Goal: Task Accomplishment & Management: Use online tool/utility

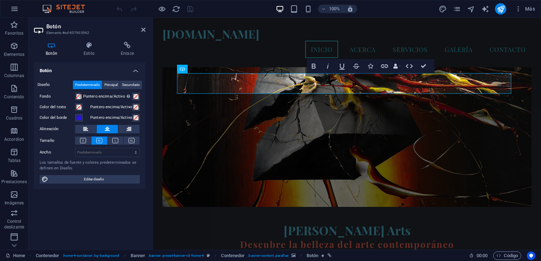
scroll to position [68, 0]
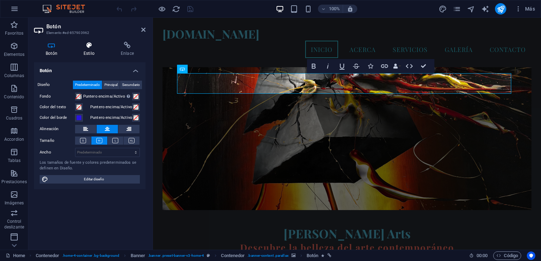
click at [89, 47] on icon at bounding box center [89, 45] width 34 height 7
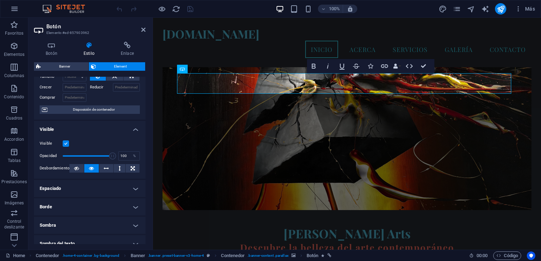
scroll to position [71, 0]
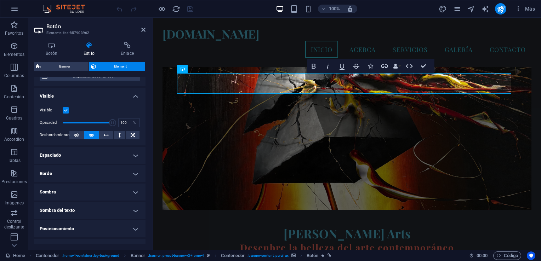
click at [134, 172] on h4 "Borde" at bounding box center [90, 173] width 112 height 17
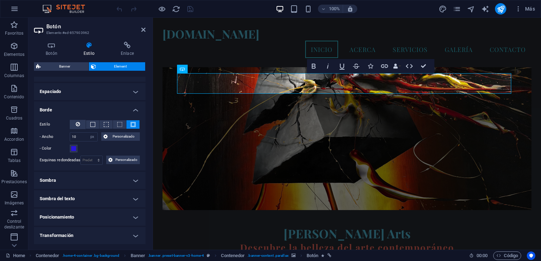
scroll to position [142, 0]
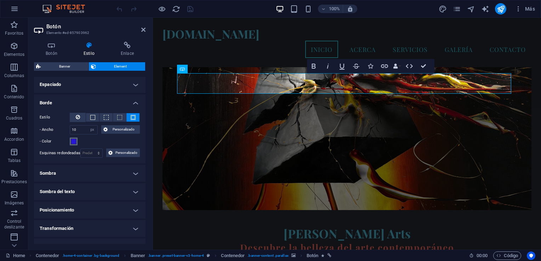
click at [72, 141] on span at bounding box center [74, 142] width 6 height 6
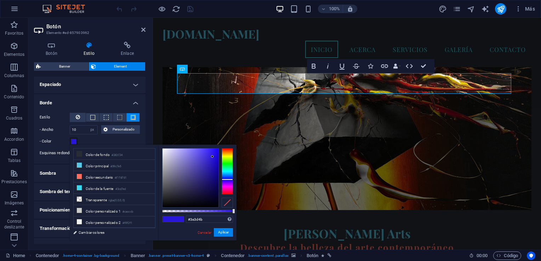
click at [173, 190] on div at bounding box center [191, 178] width 56 height 59
click at [211, 158] on div at bounding box center [212, 156] width 2 height 2
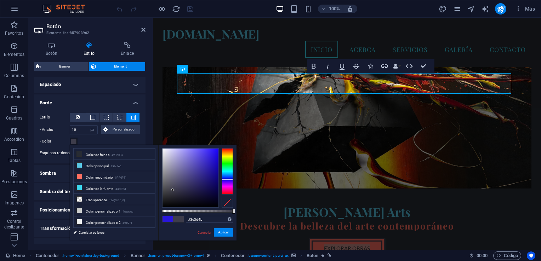
type input "#696871"
click at [166, 181] on div at bounding box center [191, 178] width 56 height 59
click at [166, 181] on div at bounding box center [166, 181] width 2 height 2
click at [224, 234] on button "Aplicar" at bounding box center [223, 232] width 19 height 8
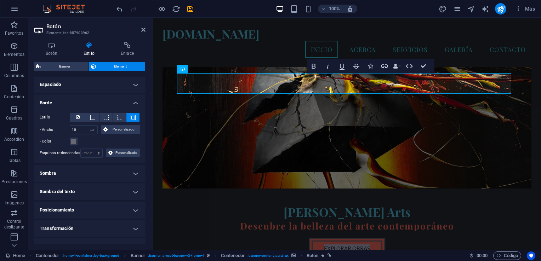
click at [310, 122] on figure at bounding box center [347, 94] width 369 height 190
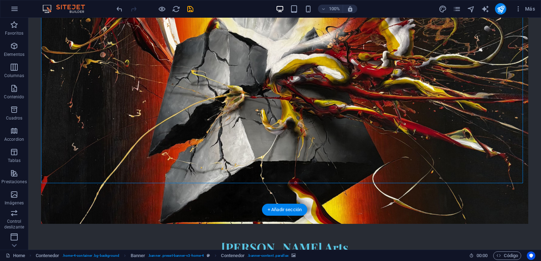
click at [390, 127] on figure at bounding box center [284, 118] width 487 height 212
drag, startPoint x: 508, startPoint y: 42, endPoint x: 520, endPoint y: 111, distance: 69.4
click at [520, 111] on figure at bounding box center [284, 118] width 487 height 212
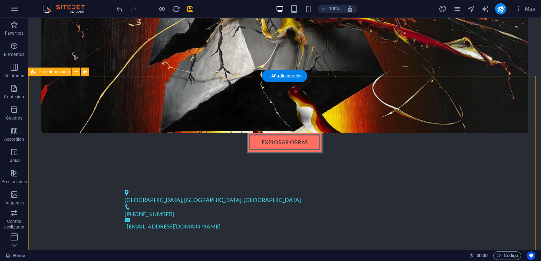
scroll to position [209, 0]
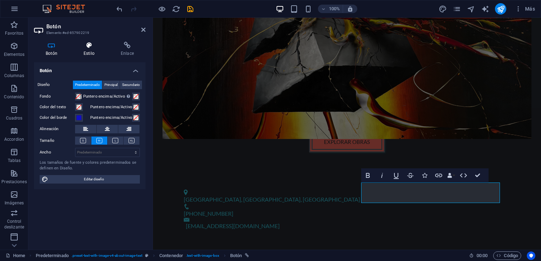
click at [88, 47] on icon at bounding box center [89, 45] width 34 height 7
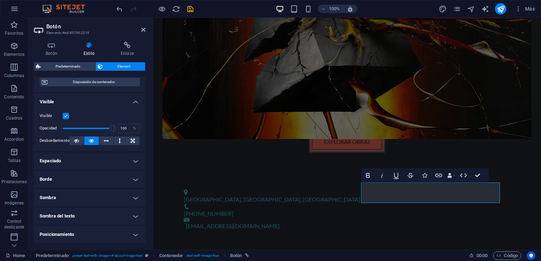
scroll to position [137, 0]
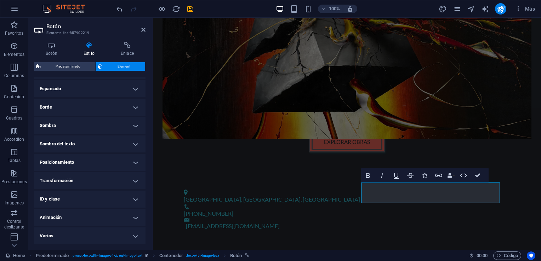
click at [135, 107] on h4 "Borde" at bounding box center [90, 107] width 112 height 17
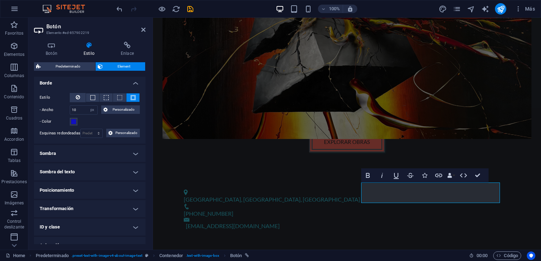
scroll to position [173, 0]
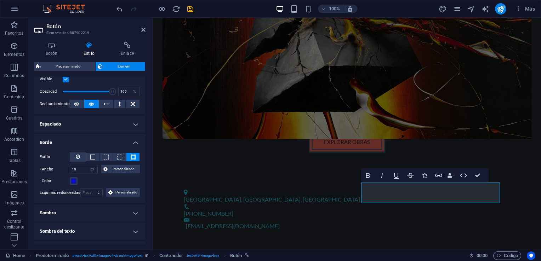
scroll to position [67, 0]
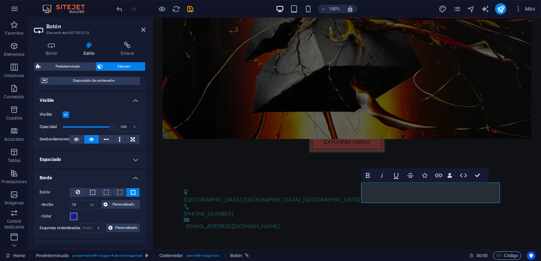
click at [74, 216] on span at bounding box center [74, 217] width 6 height 6
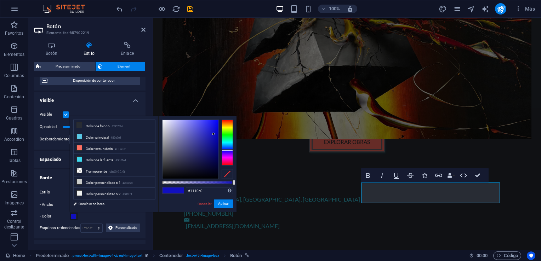
type input "#5c5c66"
click at [167, 155] on div at bounding box center [191, 149] width 56 height 59
click at [221, 206] on button "Aplicar" at bounding box center [223, 204] width 19 height 8
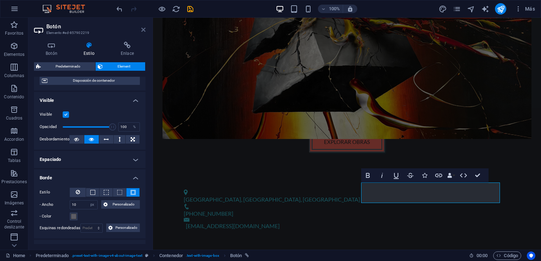
click at [142, 29] on icon at bounding box center [143, 30] width 4 height 6
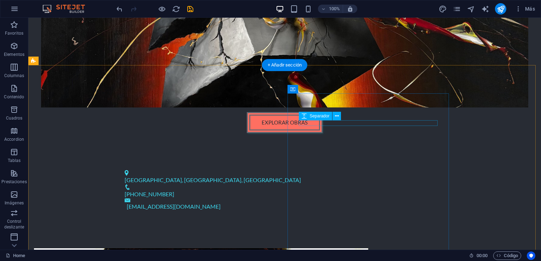
scroll to position [212, 0]
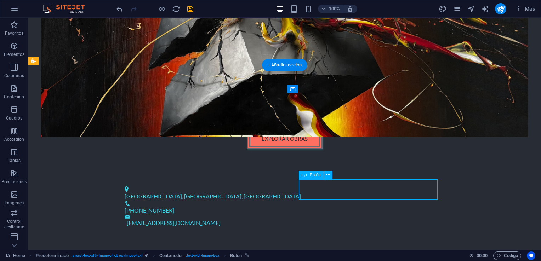
select select "px"
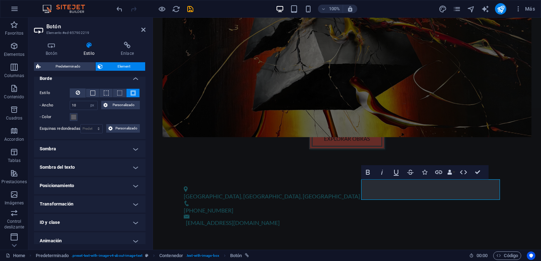
scroll to position [177, 0]
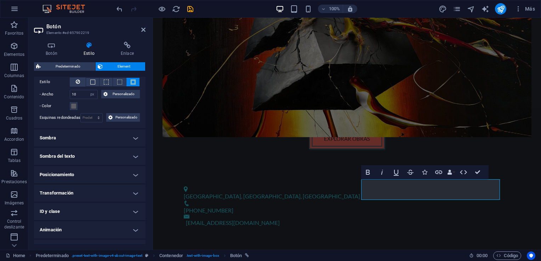
click at [133, 138] on h4 "Sombra" at bounding box center [90, 138] width 112 height 17
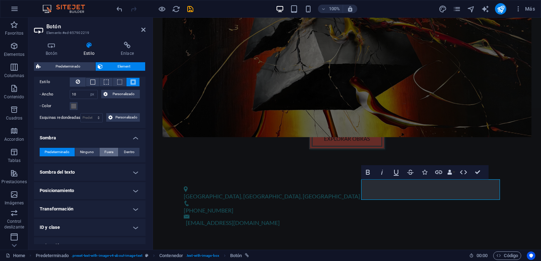
click at [109, 153] on span "Fuera" at bounding box center [108, 152] width 9 height 8
type input "2"
type input "4"
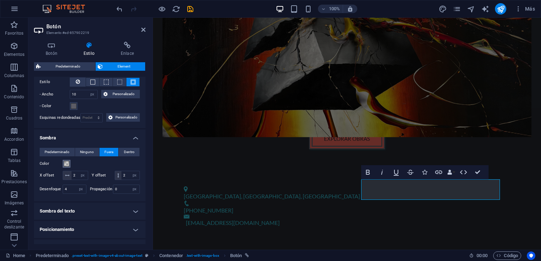
click at [67, 163] on span at bounding box center [67, 164] width 6 height 6
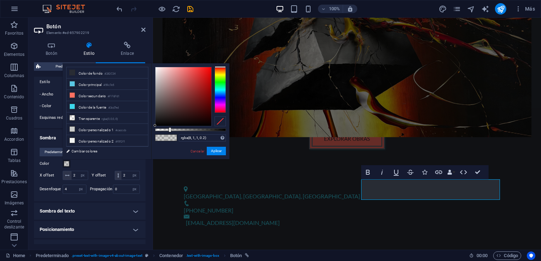
click at [207, 124] on div at bounding box center [183, 96] width 56 height 59
click at [207, 124] on div at bounding box center [207, 124] width 2 height 2
click at [157, 68] on div at bounding box center [183, 96] width 56 height 59
click at [157, 68] on div at bounding box center [156, 67] width 2 height 2
click at [225, 152] on button "Aplicar" at bounding box center [216, 151] width 19 height 8
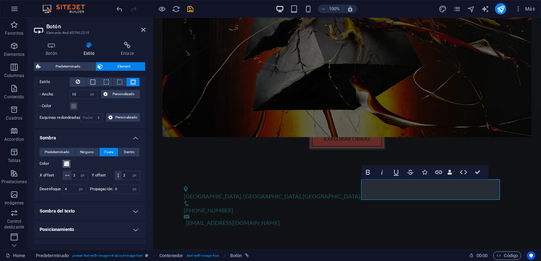
click at [67, 163] on span at bounding box center [67, 164] width 6 height 6
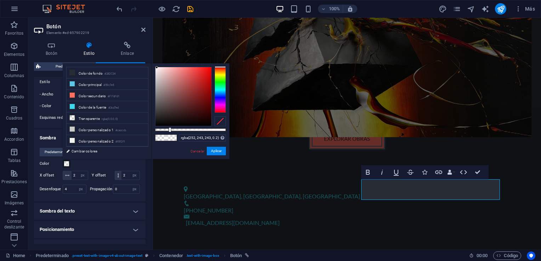
type input "rgba(11, 1, 1, 0.2)"
click at [209, 123] on div at bounding box center [183, 96] width 56 height 59
click at [209, 123] on div at bounding box center [208, 123] width 2 height 2
click at [215, 150] on button "Aplicar" at bounding box center [216, 151] width 19 height 8
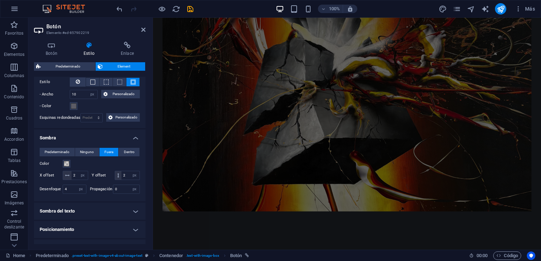
scroll to position [0, 0]
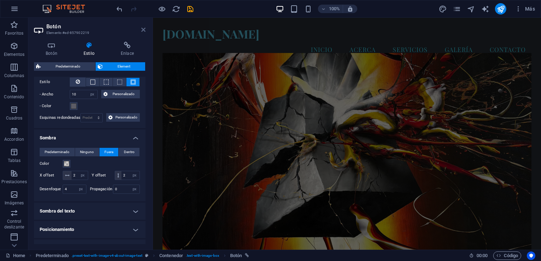
click at [143, 28] on icon at bounding box center [143, 30] width 4 height 6
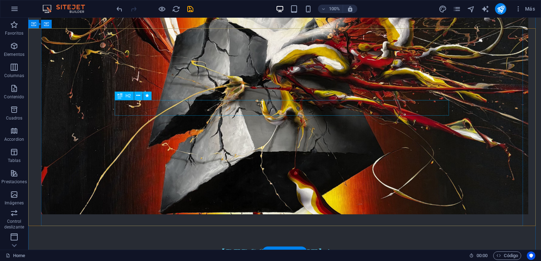
scroll to position [20, 0]
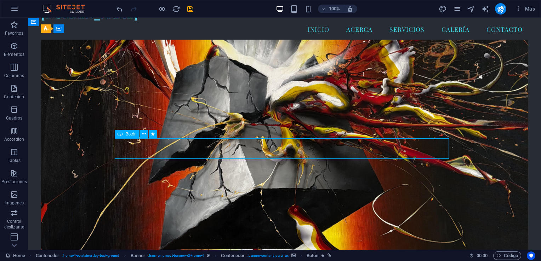
select select "px"
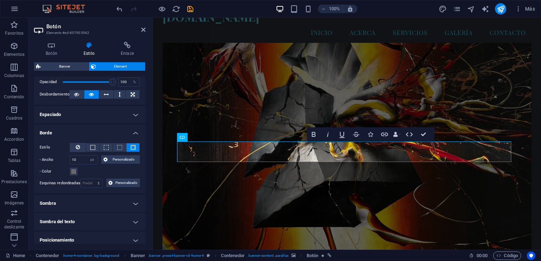
scroll to position [142, 0]
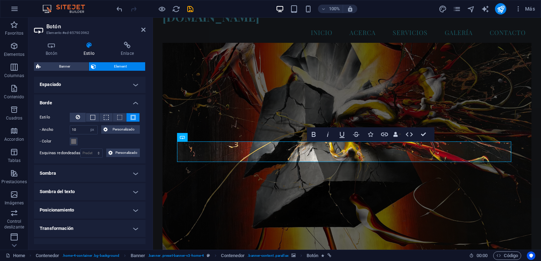
click at [135, 171] on h4 "Sombra" at bounding box center [90, 173] width 112 height 17
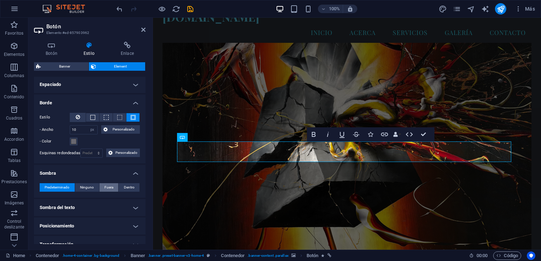
click at [107, 186] on span "Fuera" at bounding box center [108, 187] width 9 height 8
type input "rgba(0, 0, 0, 0.2)"
type input "2"
type input "4"
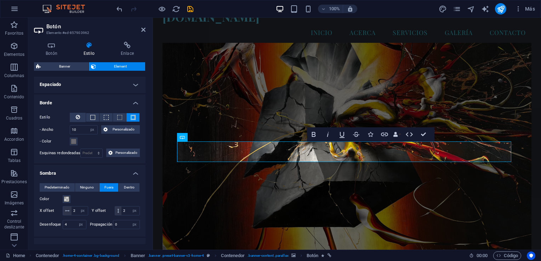
click at [107, 186] on span "Fuera" at bounding box center [108, 187] width 9 height 8
click at [66, 199] on span at bounding box center [67, 200] width 6 height 6
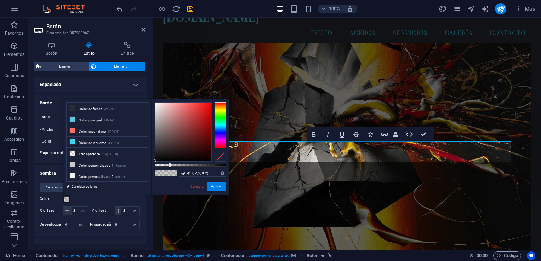
click at [205, 157] on div at bounding box center [183, 132] width 56 height 59
click at [205, 157] on div at bounding box center [205, 157] width 2 height 2
click at [213, 188] on button "Aplicar" at bounding box center [216, 186] width 19 height 8
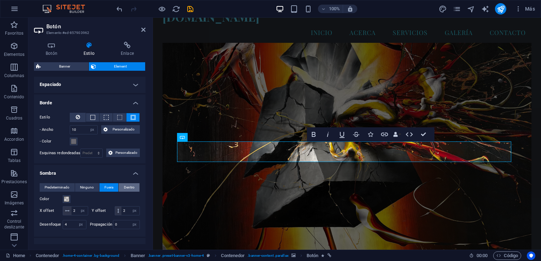
click at [132, 188] on span "Dentro" at bounding box center [129, 187] width 11 height 8
click at [65, 199] on span at bounding box center [67, 200] width 6 height 6
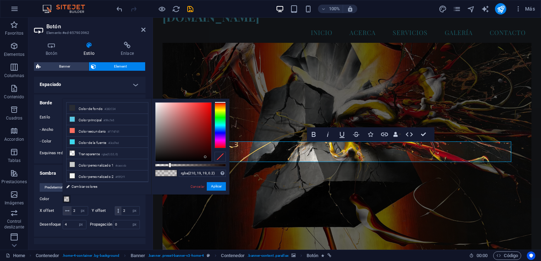
click at [206, 113] on div at bounding box center [183, 132] width 56 height 59
click at [206, 113] on div at bounding box center [206, 112] width 2 height 2
click at [217, 188] on button "Aplicar" at bounding box center [216, 186] width 19 height 8
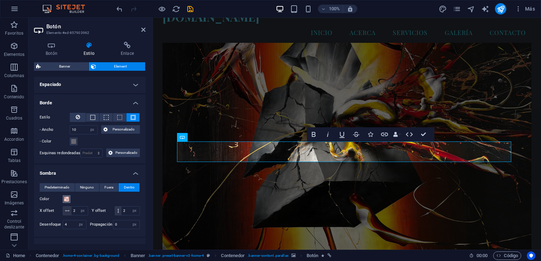
click at [66, 198] on span at bounding box center [67, 200] width 6 height 6
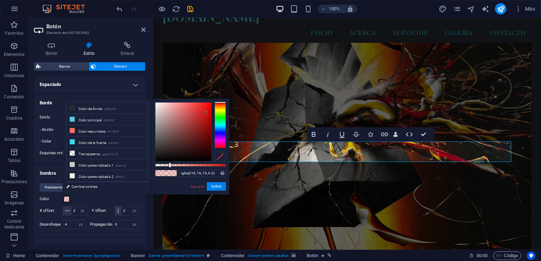
type input "rgba(8, 1, 1, 0.2)"
click at [206, 159] on div at bounding box center [183, 132] width 56 height 59
click at [206, 159] on div at bounding box center [206, 159] width 2 height 2
click at [212, 186] on button "Aplicar" at bounding box center [216, 186] width 19 height 8
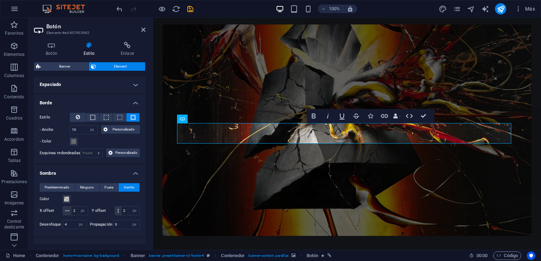
scroll to position [52, 0]
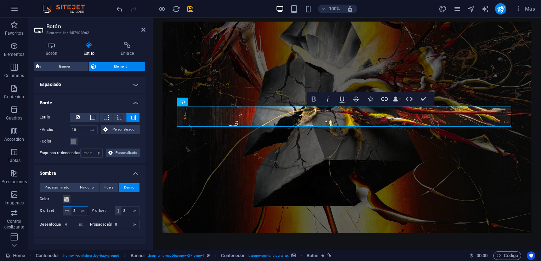
click at [88, 211] on input "2" at bounding box center [80, 211] width 16 height 8
type input "5"
click at [121, 215] on input "2" at bounding box center [130, 211] width 18 height 8
type input "2"
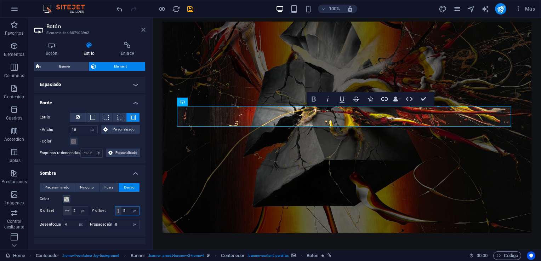
type input "5"
click at [145, 29] on icon at bounding box center [143, 30] width 4 height 6
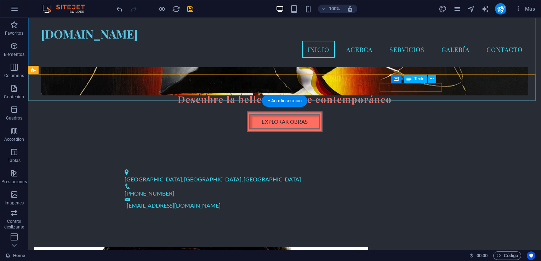
scroll to position [106, 0]
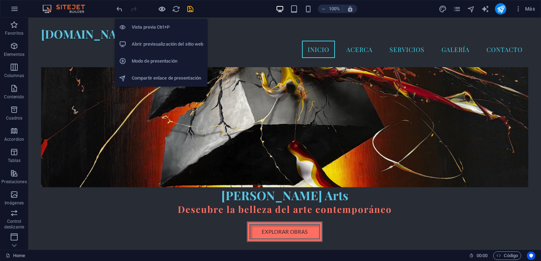
click at [0, 0] on icon "button" at bounding box center [0, 0] width 0 height 0
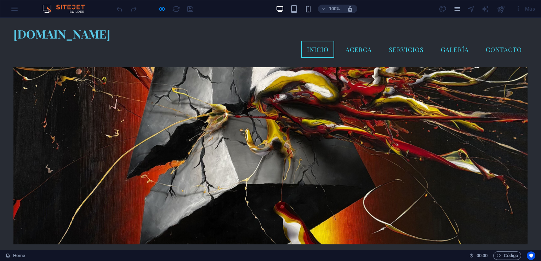
scroll to position [35, 0]
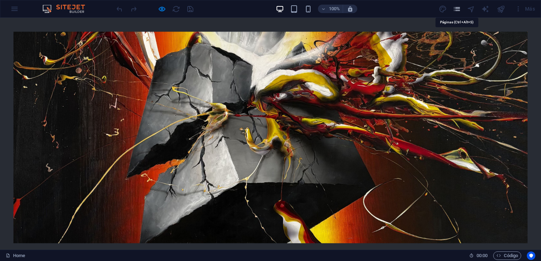
click at [459, 9] on icon "pages" at bounding box center [457, 9] width 8 height 8
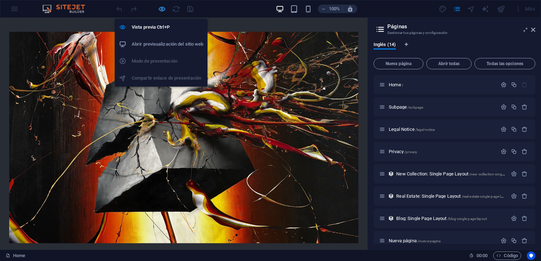
click at [0, 0] on icon "button" at bounding box center [0, 0] width 0 height 0
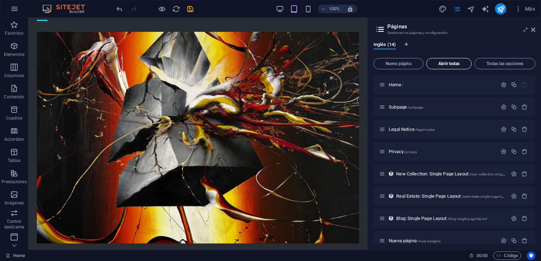
click at [442, 62] on span "Abrir todas" at bounding box center [448, 64] width 39 height 4
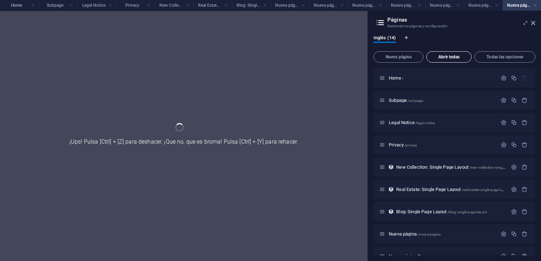
scroll to position [0, 0]
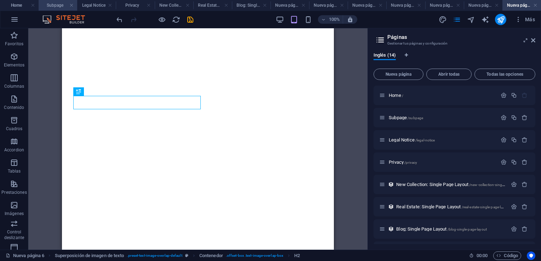
click at [55, 4] on h4 "Subpage" at bounding box center [58, 5] width 39 height 8
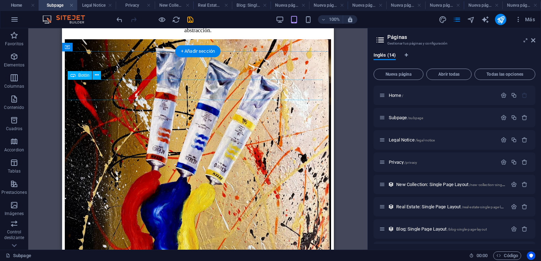
scroll to position [354, 0]
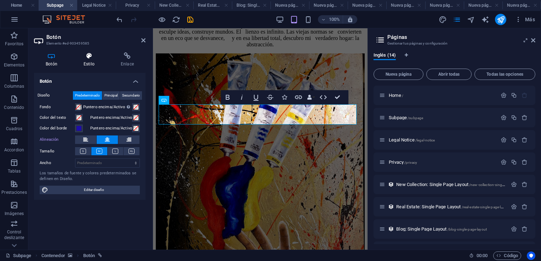
click at [86, 55] on icon at bounding box center [89, 55] width 34 height 7
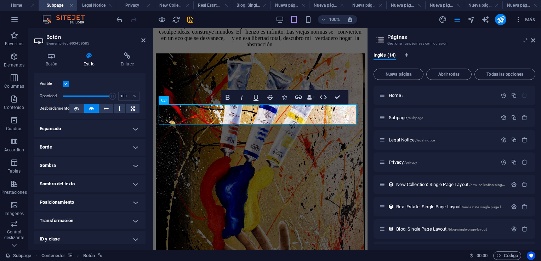
scroll to position [106, 0]
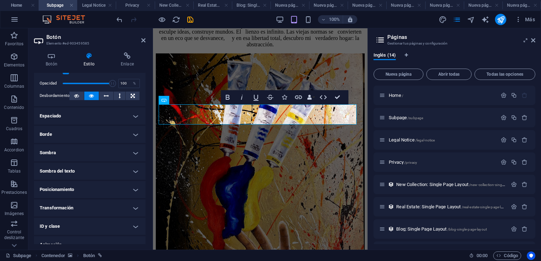
click at [135, 135] on h4 "Borde" at bounding box center [90, 134] width 112 height 17
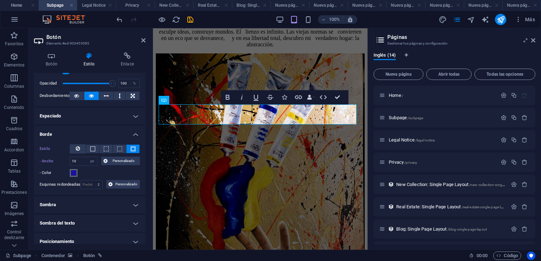
click at [72, 172] on span at bounding box center [74, 173] width 6 height 6
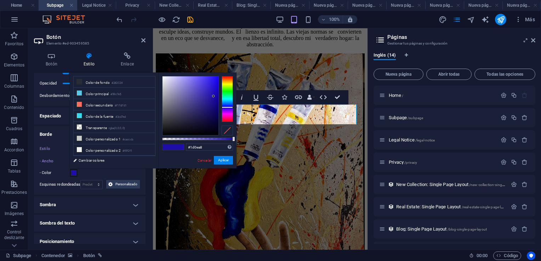
type input "#4e4d51"
click at [164, 116] on div at bounding box center [191, 105] width 56 height 59
click at [212, 97] on div at bounding box center [213, 96] width 2 height 2
click at [221, 161] on button "Aplicar" at bounding box center [223, 160] width 19 height 8
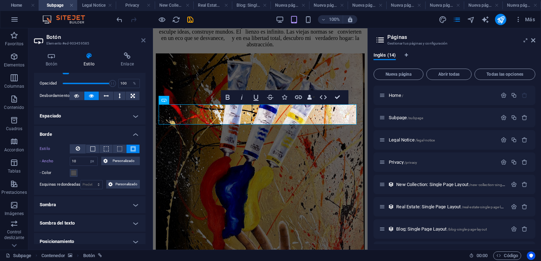
click at [143, 41] on icon at bounding box center [143, 41] width 4 height 6
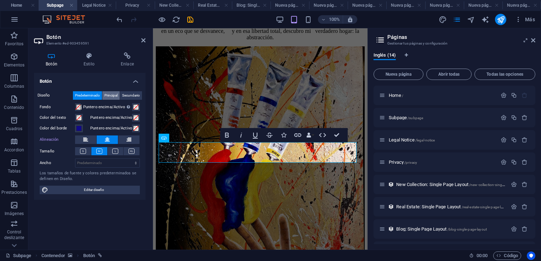
scroll to position [354, 0]
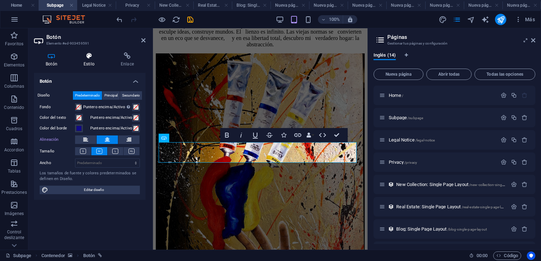
click at [91, 56] on icon at bounding box center [89, 55] width 34 height 7
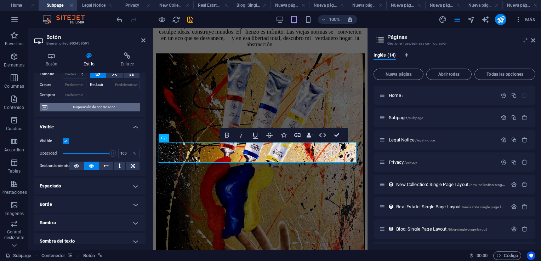
scroll to position [106, 0]
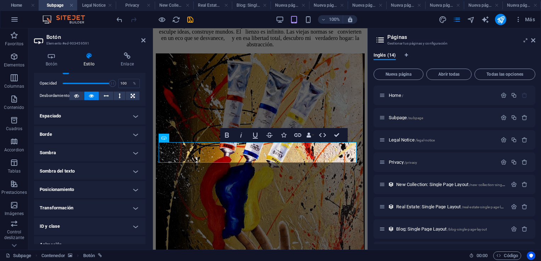
click at [134, 134] on h4 "Borde" at bounding box center [90, 134] width 112 height 17
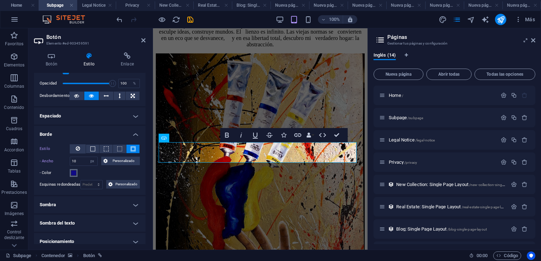
click at [74, 171] on span at bounding box center [74, 173] width 6 height 6
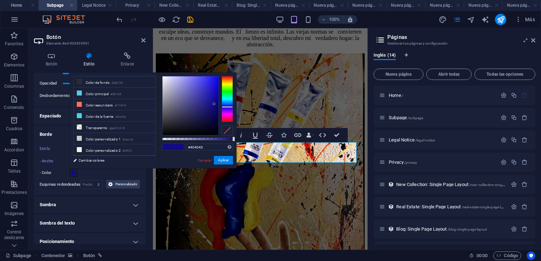
click at [164, 120] on div at bounding box center [191, 105] width 56 height 59
click at [164, 120] on div at bounding box center [164, 119] width 2 height 2
click at [222, 161] on button "Aplicar" at bounding box center [223, 160] width 19 height 8
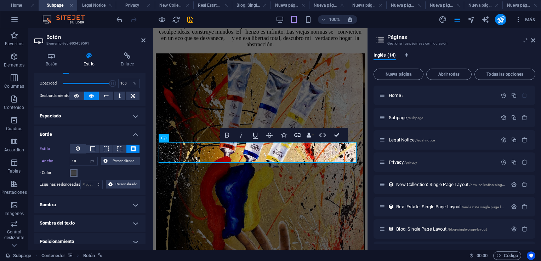
click at [74, 173] on span at bounding box center [74, 173] width 6 height 6
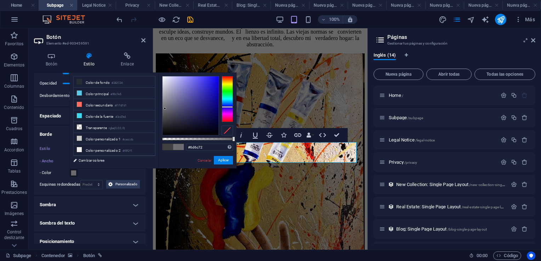
click at [165, 109] on div at bounding box center [191, 105] width 56 height 59
click at [165, 109] on div at bounding box center [165, 108] width 2 height 2
type input "#5d5d61"
click at [165, 113] on div at bounding box center [191, 105] width 56 height 59
click at [227, 163] on button "Aplicar" at bounding box center [223, 160] width 19 height 8
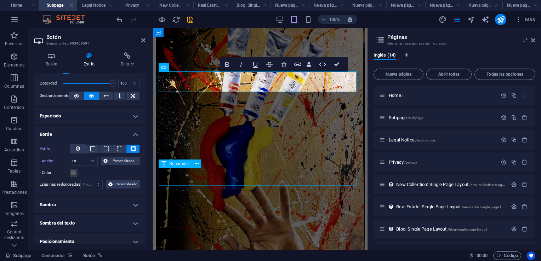
scroll to position [425, 0]
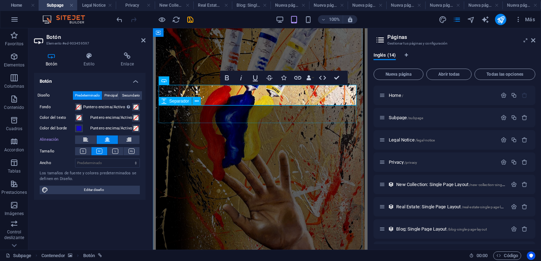
scroll to position [449, 0]
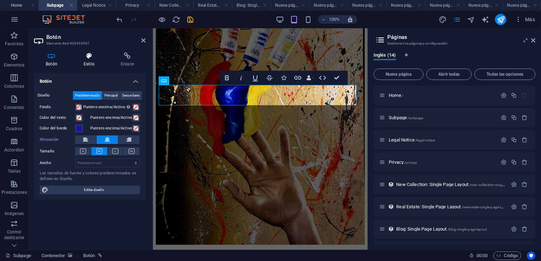
click at [89, 55] on icon at bounding box center [89, 55] width 34 height 7
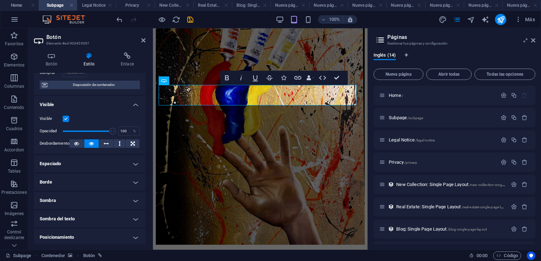
scroll to position [71, 0]
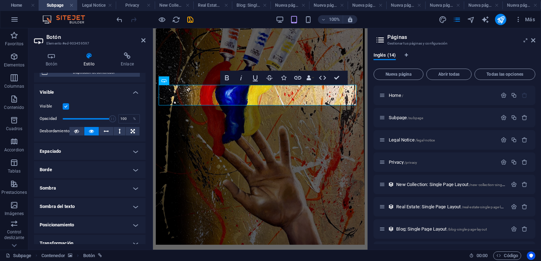
click at [133, 170] on h4 "Borde" at bounding box center [90, 169] width 112 height 17
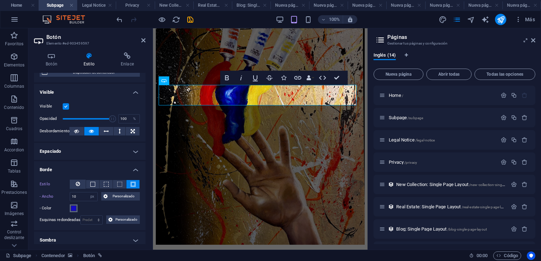
click at [75, 207] on span at bounding box center [74, 209] width 6 height 6
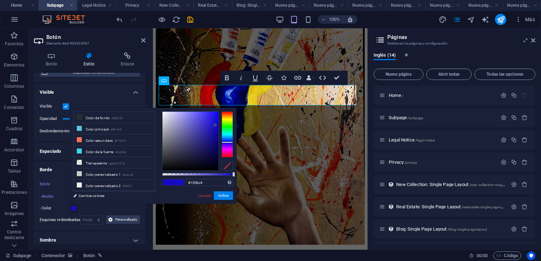
type input "#545458"
click at [165, 150] on div at bounding box center [191, 141] width 56 height 59
click at [165, 150] on div at bounding box center [165, 150] width 2 height 2
drag, startPoint x: 223, startPoint y: 196, endPoint x: 71, endPoint y: 167, distance: 155.2
click at [224, 196] on button "Aplicar" at bounding box center [223, 196] width 19 height 8
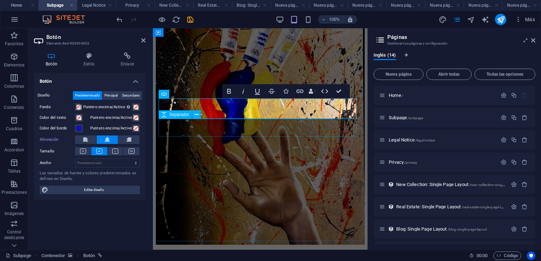
scroll to position [474, 0]
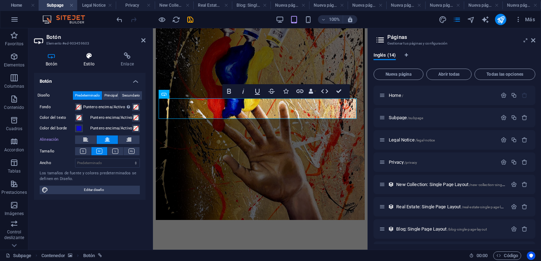
click at [86, 56] on icon at bounding box center [89, 55] width 34 height 7
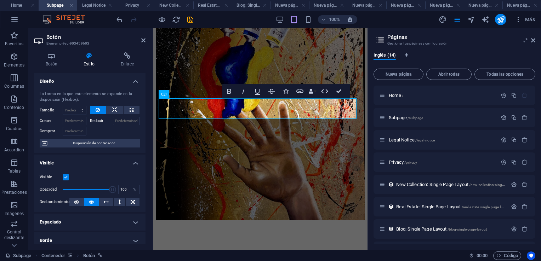
click at [136, 239] on h4 "Borde" at bounding box center [90, 240] width 112 height 17
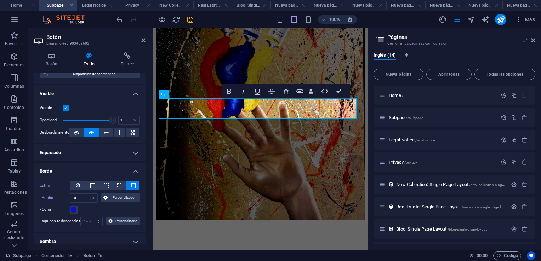
scroll to position [71, 0]
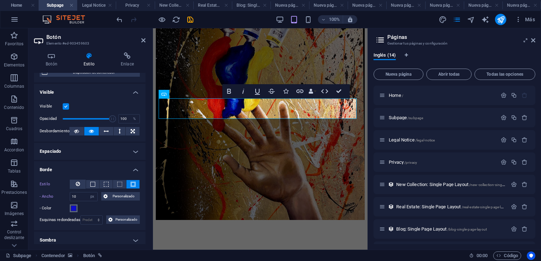
click at [76, 207] on button "- Color" at bounding box center [74, 209] width 8 height 8
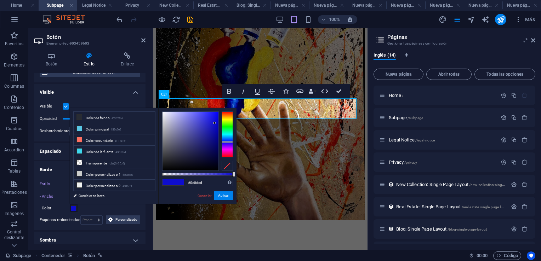
click at [74, 208] on span at bounding box center [74, 209] width 6 height 6
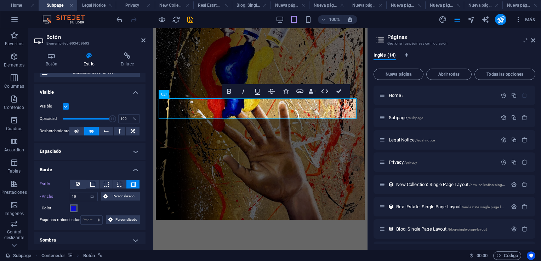
click at [74, 207] on span at bounding box center [74, 209] width 6 height 6
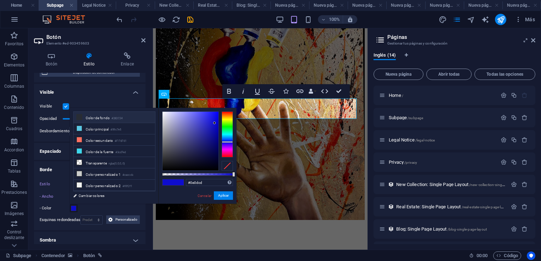
click at [96, 114] on li "Color de fondo #282C34" at bounding box center [114, 117] width 81 height 11
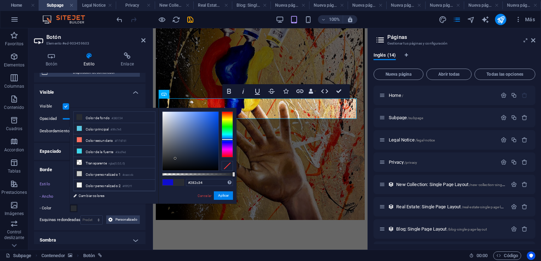
type input "#2f3135"
click at [169, 158] on div at bounding box center [191, 141] width 56 height 59
click at [169, 158] on div at bounding box center [168, 158] width 2 height 2
click at [227, 196] on button "Aplicar" at bounding box center [223, 196] width 19 height 8
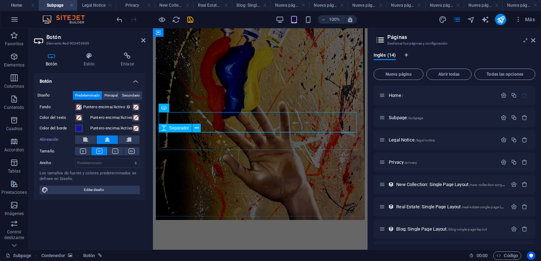
scroll to position [499, 0]
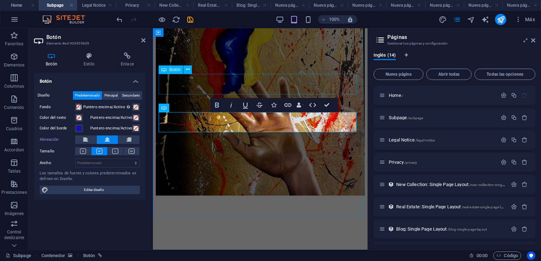
select select "px"
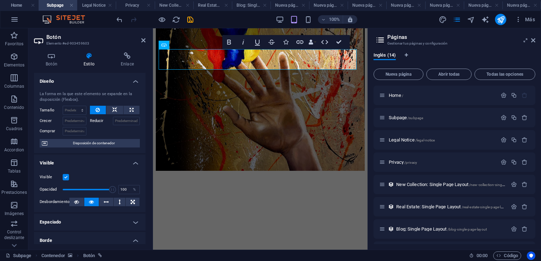
scroll to position [106, 0]
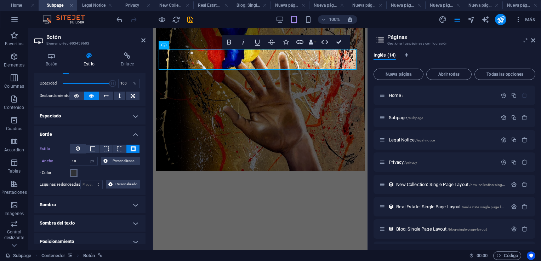
click at [74, 173] on span at bounding box center [74, 173] width 6 height 6
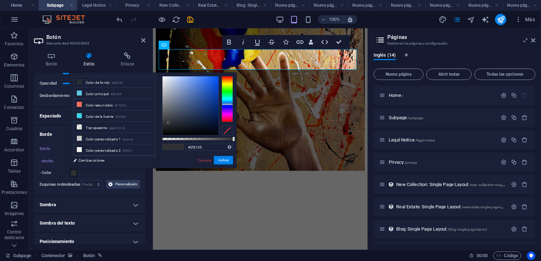
type input "#505255"
click at [165, 115] on div at bounding box center [191, 105] width 56 height 59
click at [222, 161] on button "Aplicar" at bounding box center [223, 160] width 19 height 8
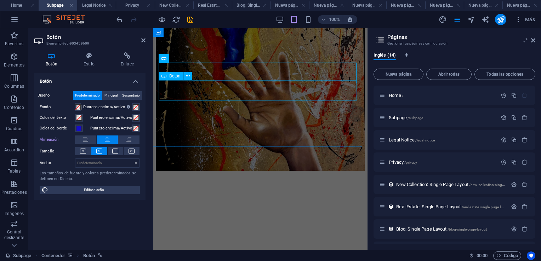
scroll to position [548, 0]
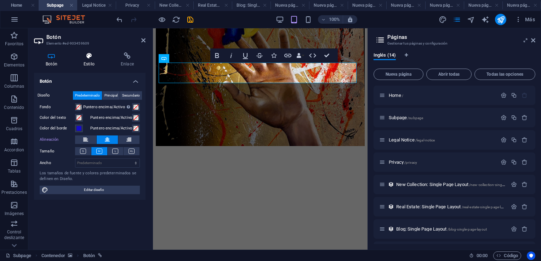
click at [89, 53] on icon at bounding box center [89, 55] width 34 height 7
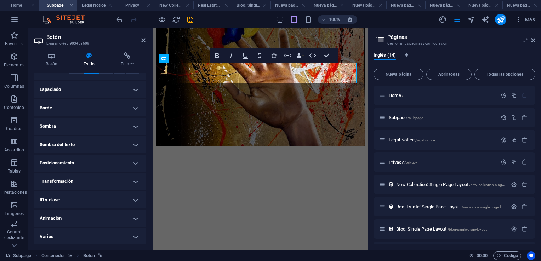
scroll to position [133, 0]
click at [136, 106] on h4 "Borde" at bounding box center [90, 107] width 112 height 17
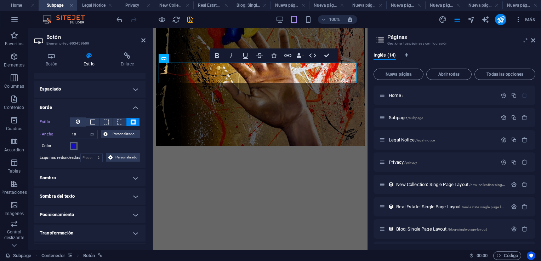
click at [73, 145] on span at bounding box center [74, 146] width 6 height 6
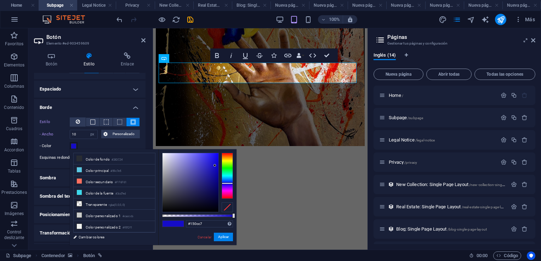
click at [165, 189] on div at bounding box center [191, 182] width 56 height 59
type input "#5e5e62"
click at [213, 167] on div at bounding box center [214, 165] width 2 height 2
click at [228, 237] on button "Aplicar" at bounding box center [223, 237] width 19 height 8
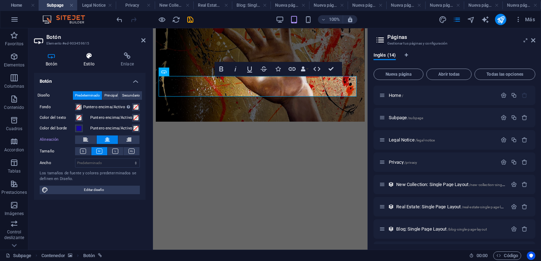
click at [90, 56] on icon at bounding box center [89, 55] width 34 height 7
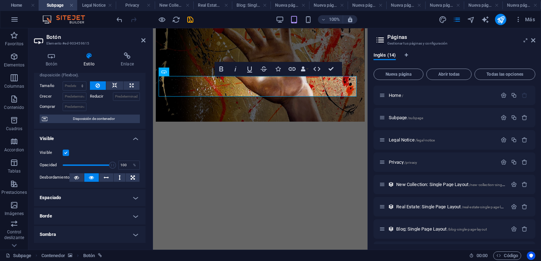
scroll to position [35, 0]
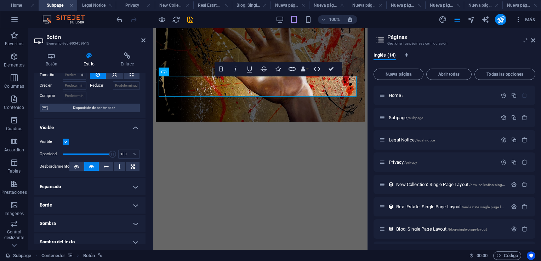
click at [77, 207] on h4 "Borde" at bounding box center [90, 205] width 112 height 17
click at [75, 242] on span at bounding box center [74, 244] width 6 height 6
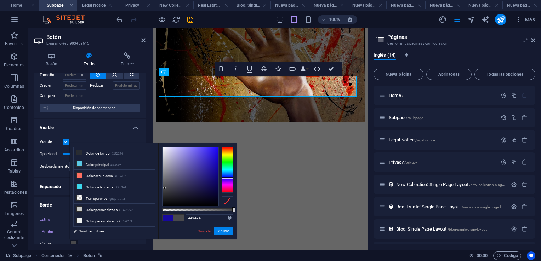
click at [165, 188] on div at bounding box center [191, 176] width 56 height 59
type input "#4a4a4e"
click at [165, 188] on div at bounding box center [164, 188] width 2 height 2
click at [220, 229] on button "Aplicar" at bounding box center [223, 231] width 19 height 8
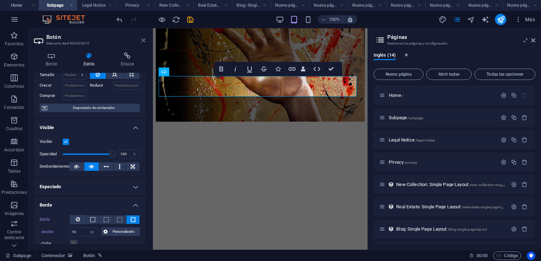
click at [142, 40] on icon at bounding box center [143, 41] width 4 height 6
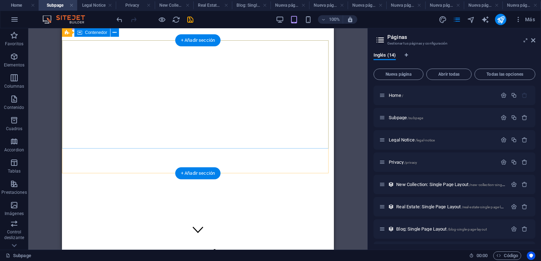
scroll to position [0, 0]
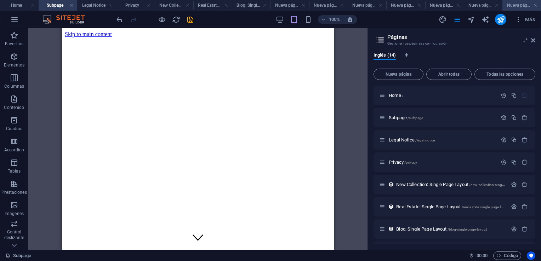
click at [518, 5] on h4 "Nueva página 6" at bounding box center [521, 5] width 39 height 8
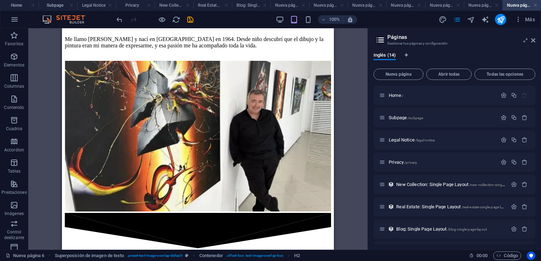
scroll to position [460, 0]
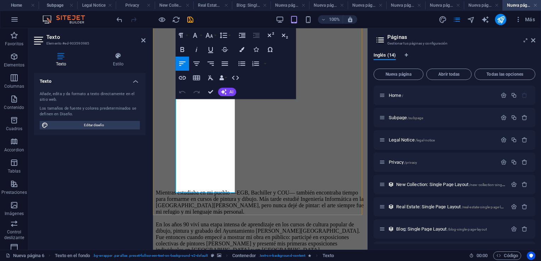
scroll to position [595, 0]
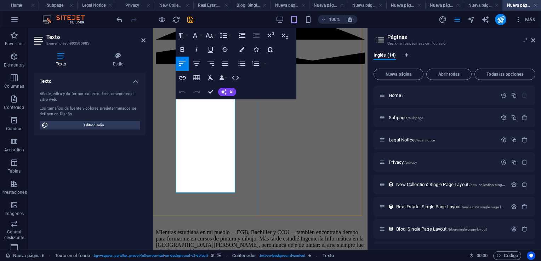
drag, startPoint x: 177, startPoint y: 133, endPoint x: 218, endPoint y: 189, distance: 69.2
drag, startPoint x: 218, startPoint y: 189, endPoint x: 210, endPoint y: 121, distance: 68.1
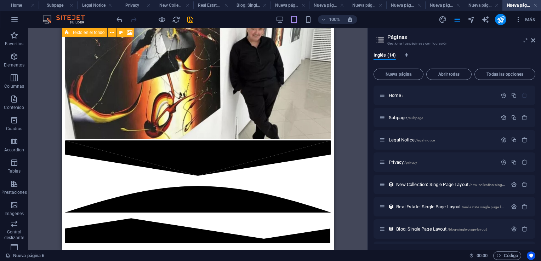
scroll to position [531, 0]
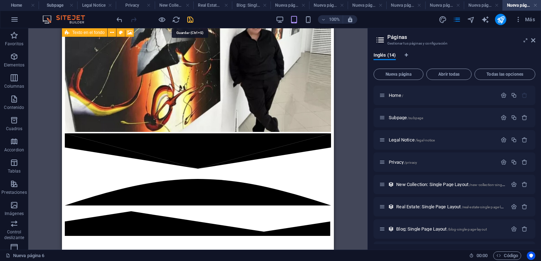
click at [190, 19] on icon "save" at bounding box center [190, 20] width 8 height 8
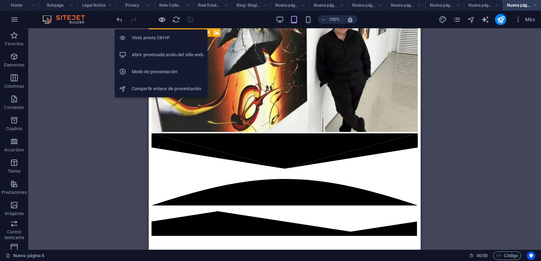
click at [160, 18] on icon "button" at bounding box center [162, 20] width 8 height 8
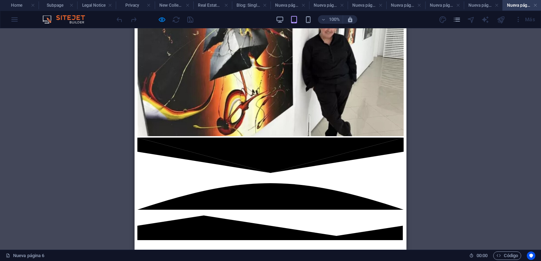
scroll to position [389, 0]
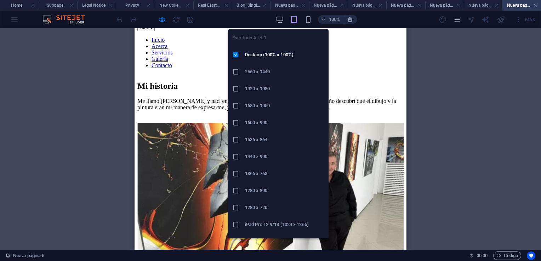
click at [282, 16] on icon "button" at bounding box center [280, 20] width 8 height 8
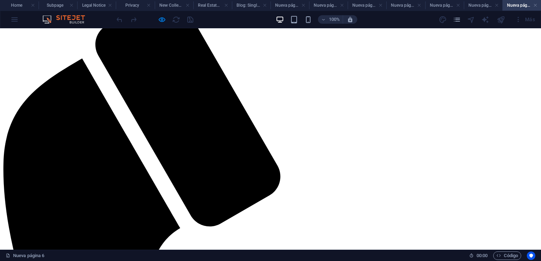
scroll to position [0, 0]
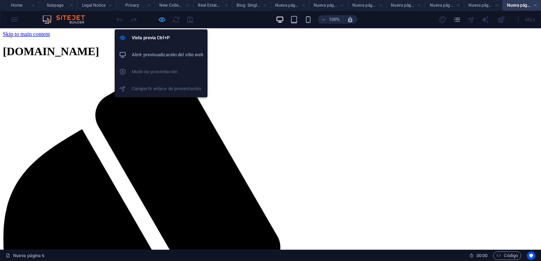
click at [160, 20] on icon "button" at bounding box center [162, 20] width 8 height 8
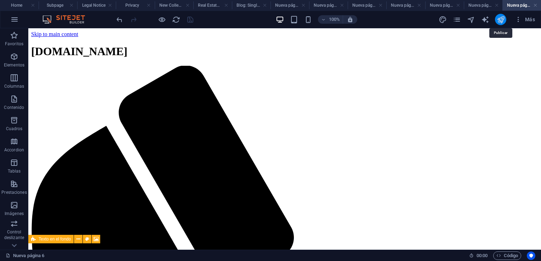
click at [503, 18] on icon "publish" at bounding box center [501, 20] width 8 height 8
